Goal: Find specific page/section

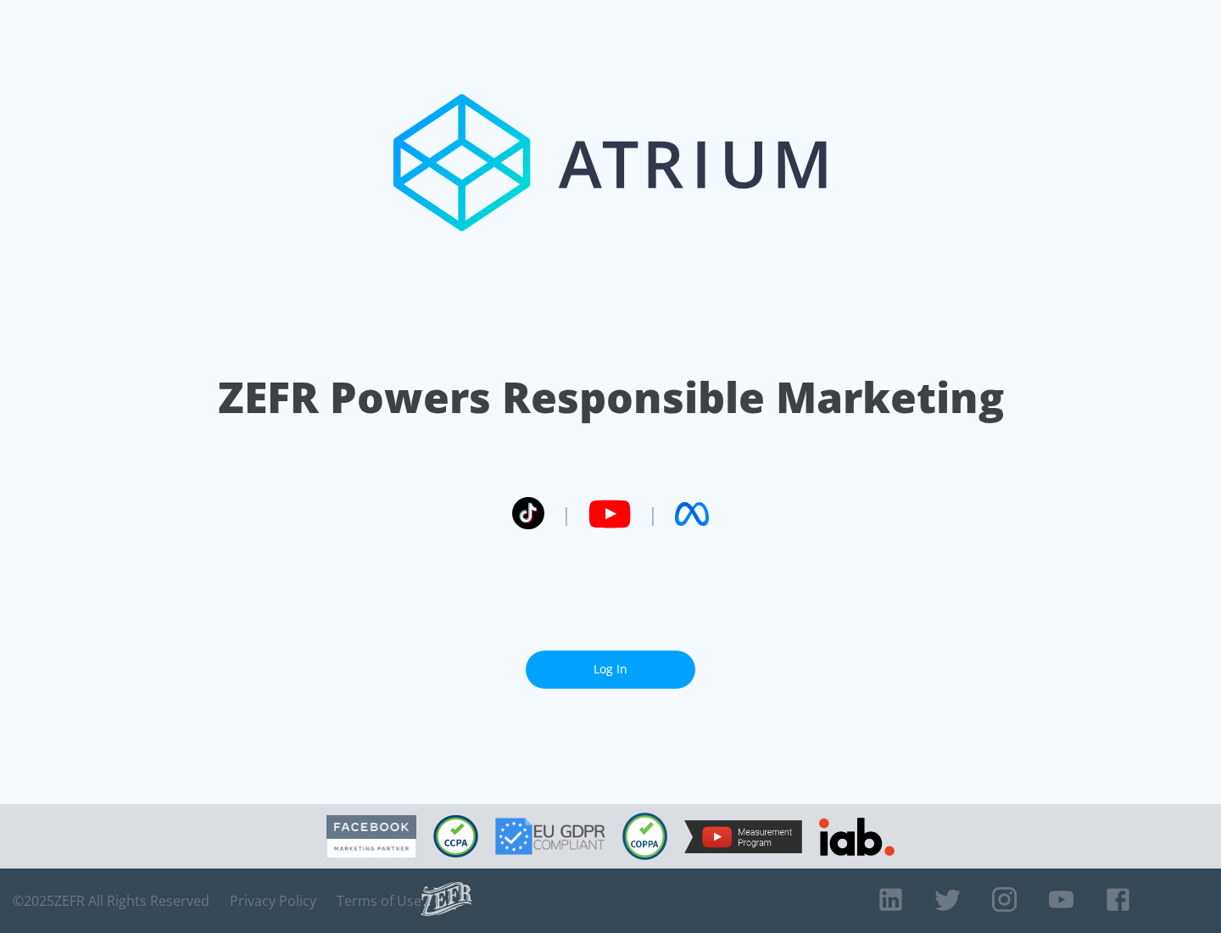
click at [611, 669] on link "Log In" at bounding box center [611, 669] width 170 height 38
